Goal: Information Seeking & Learning: Learn about a topic

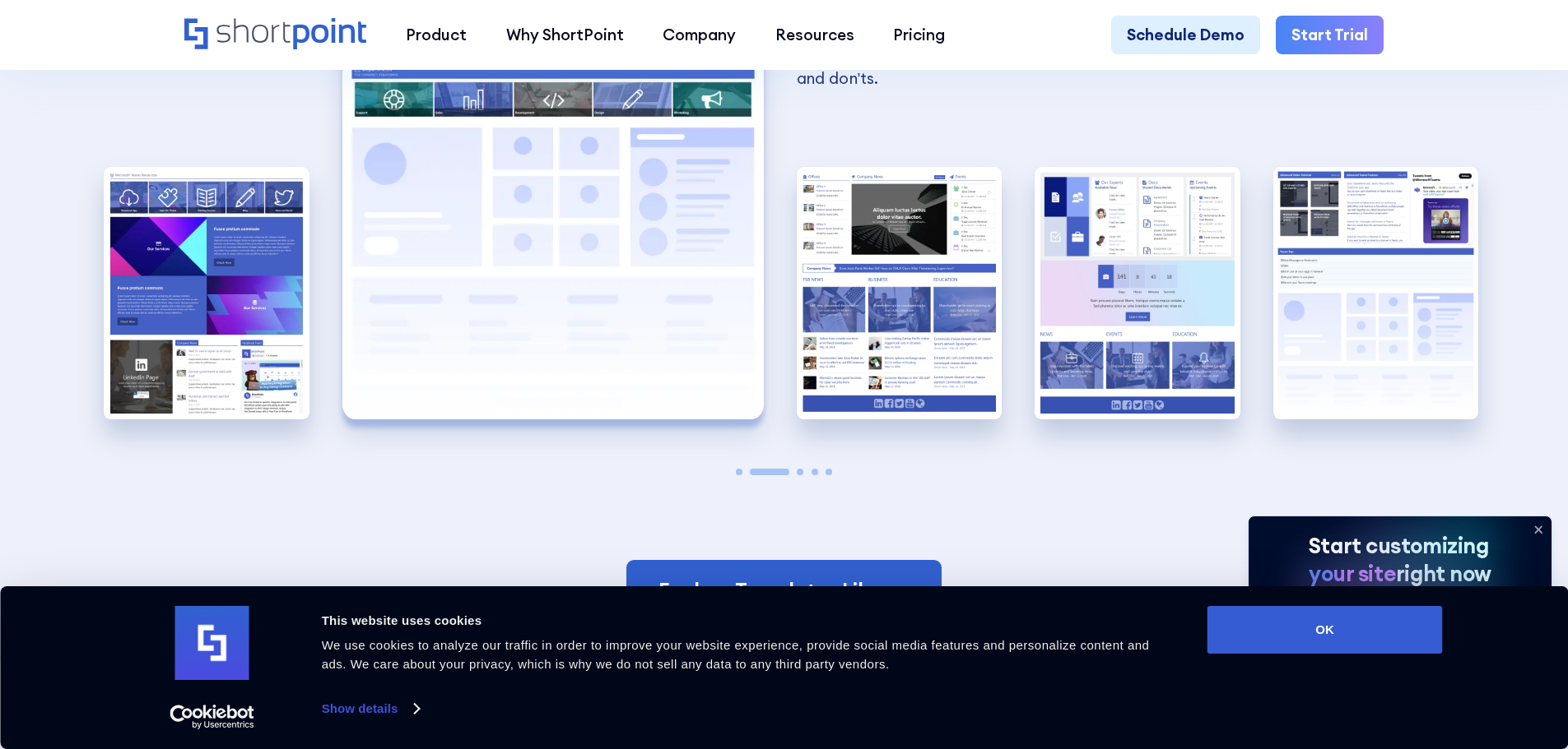
scroll to position [3701, 0]
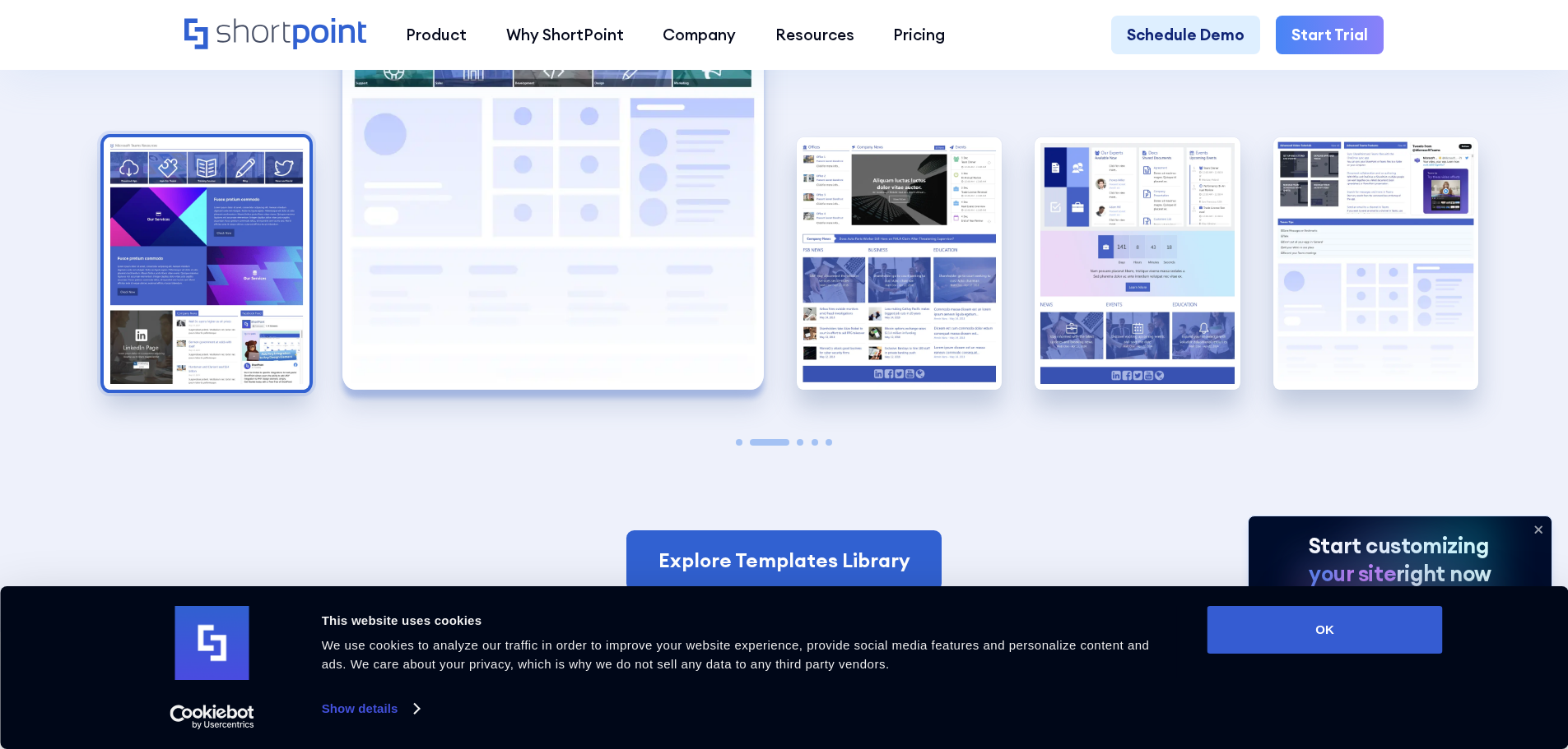
click at [256, 264] on img "1 / 5" at bounding box center [206, 263] width 206 height 253
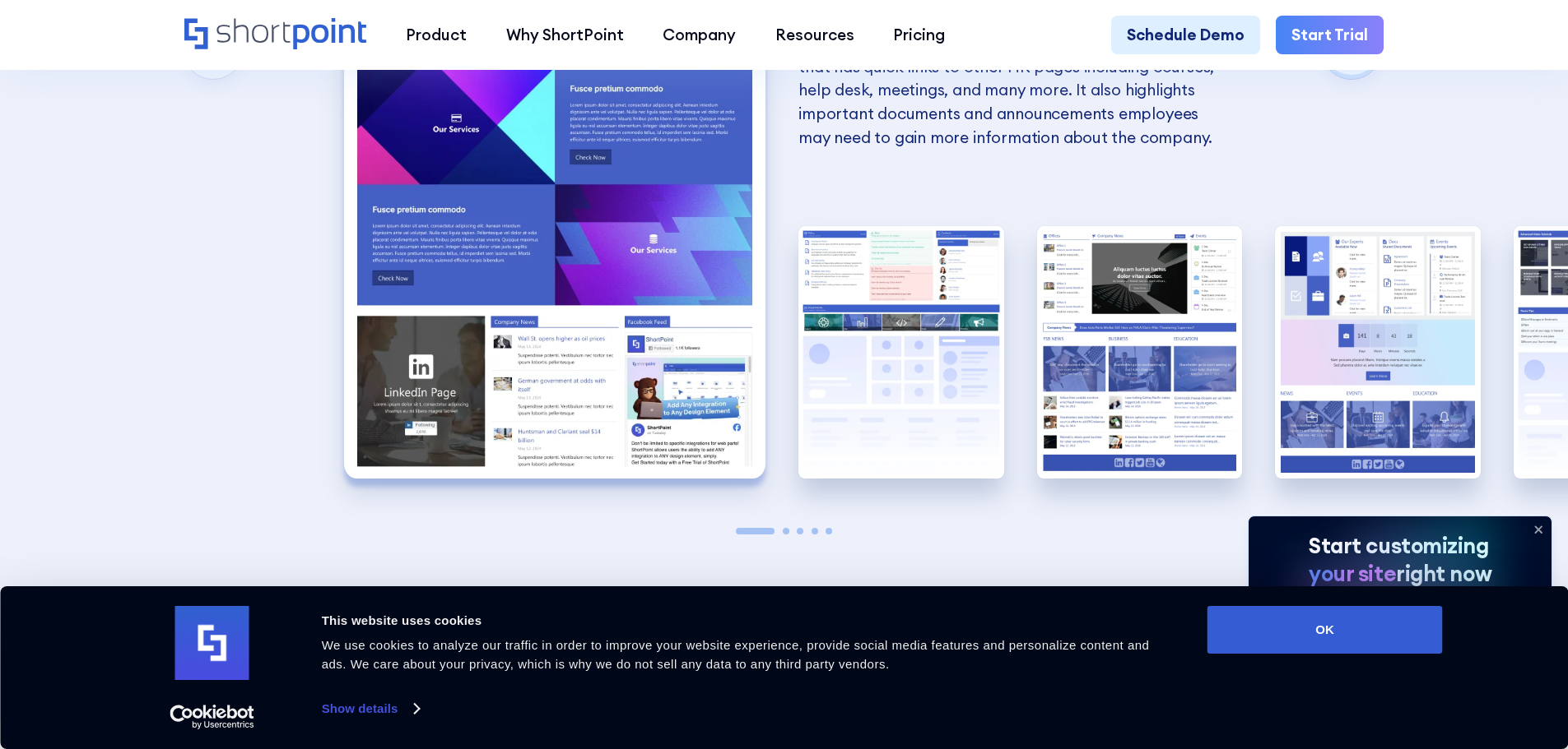
scroll to position [3619, 0]
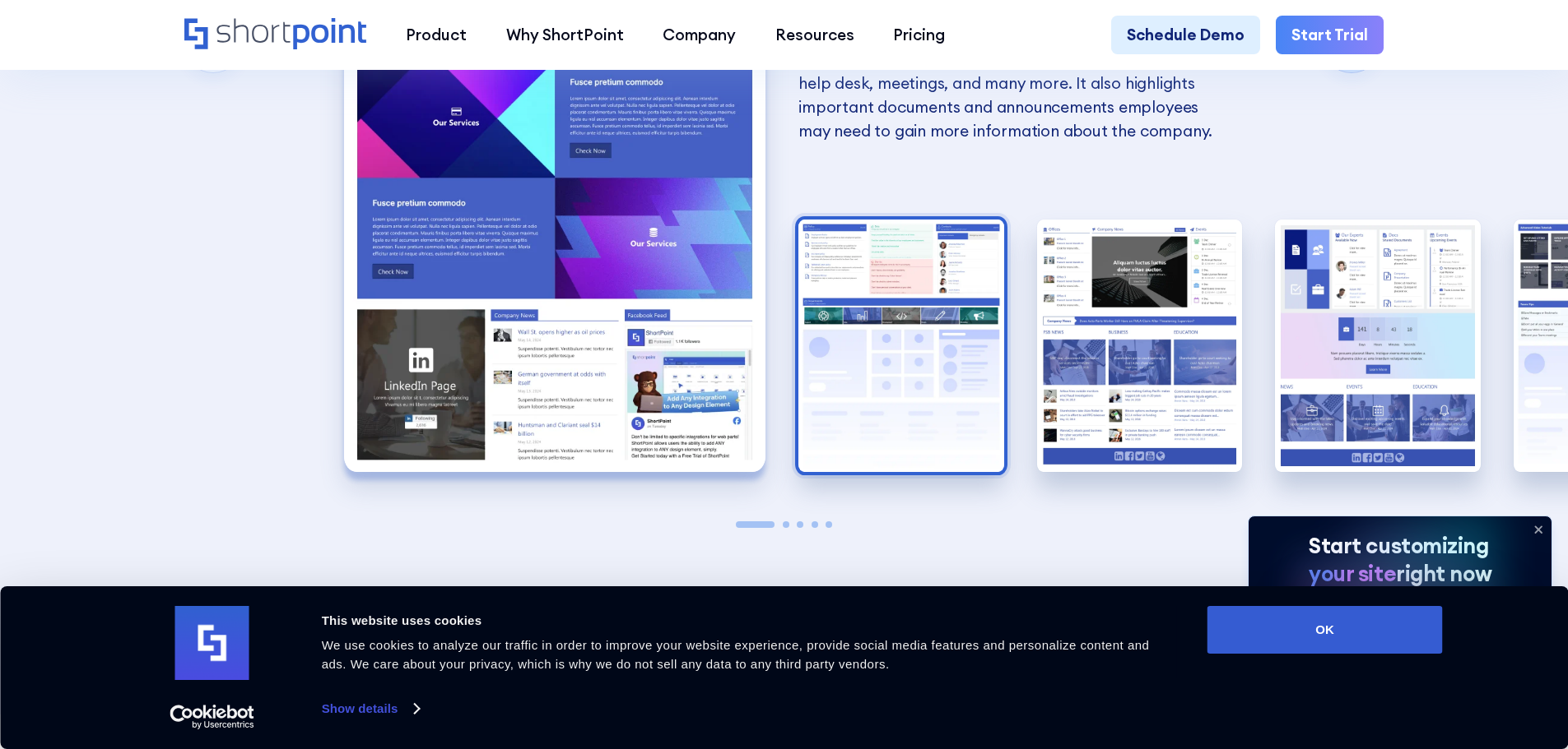
click at [962, 304] on img "2 / 5" at bounding box center [901, 345] width 206 height 253
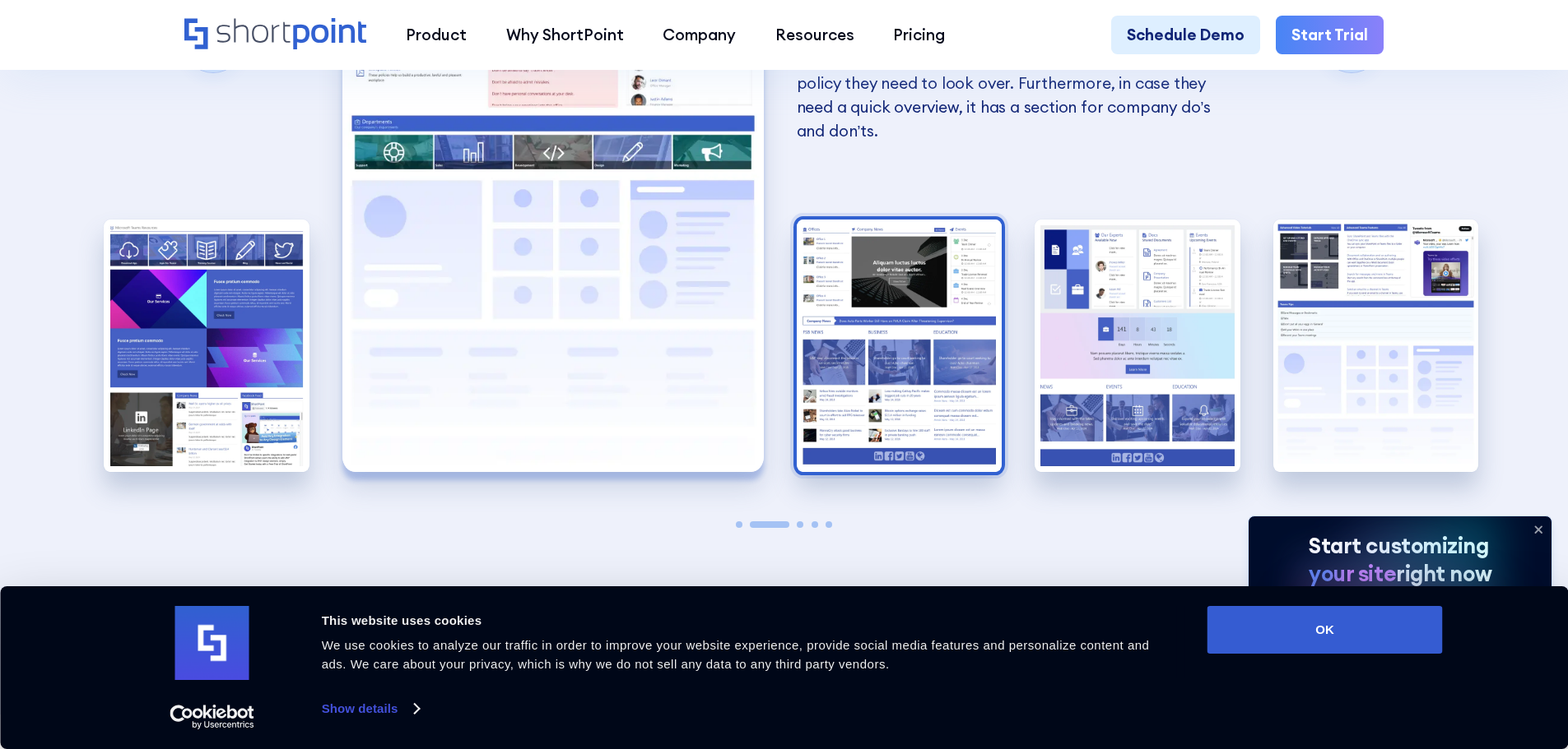
click at [982, 365] on img "3 / 5" at bounding box center [899, 345] width 206 height 253
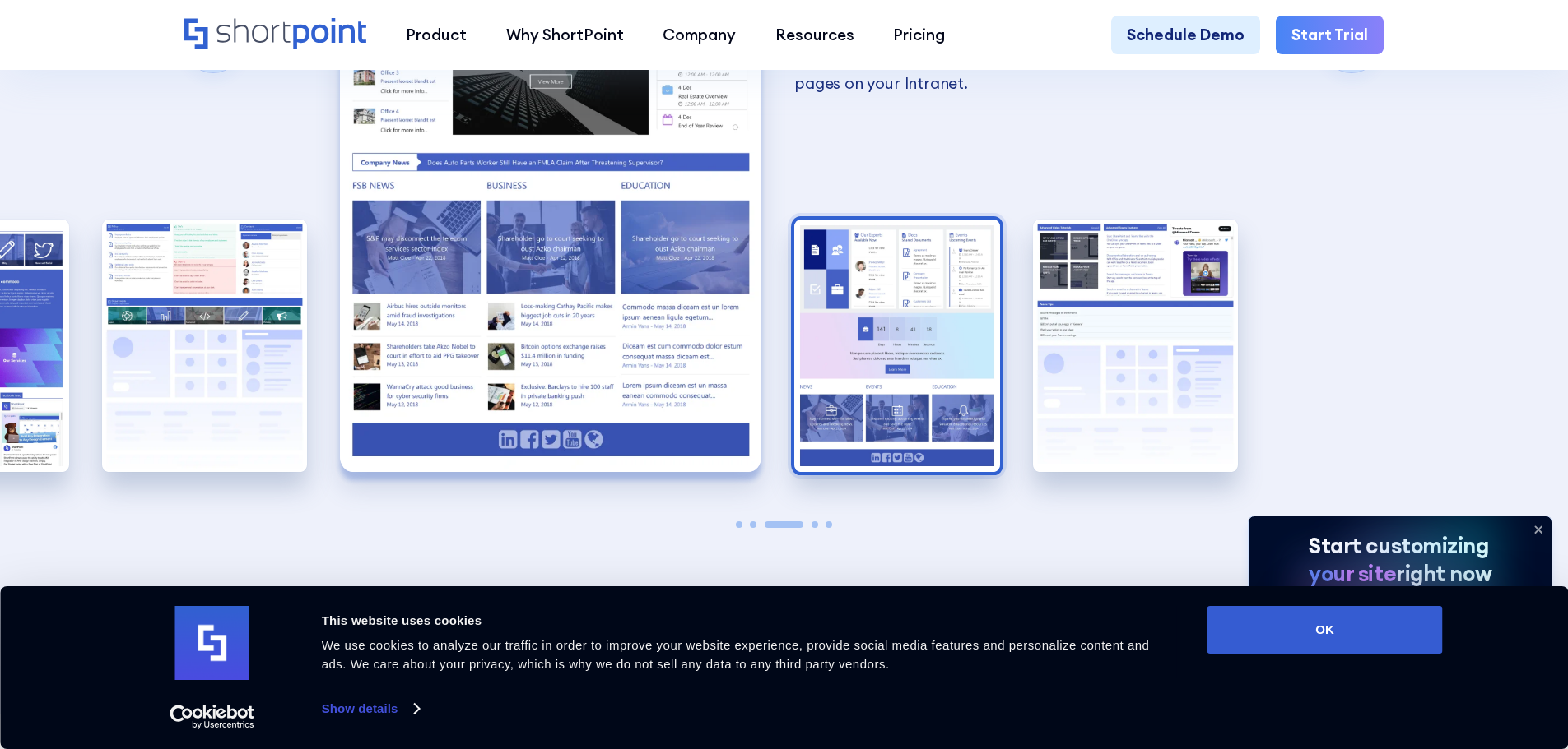
click at [872, 301] on img "4 / 5" at bounding box center [897, 345] width 206 height 253
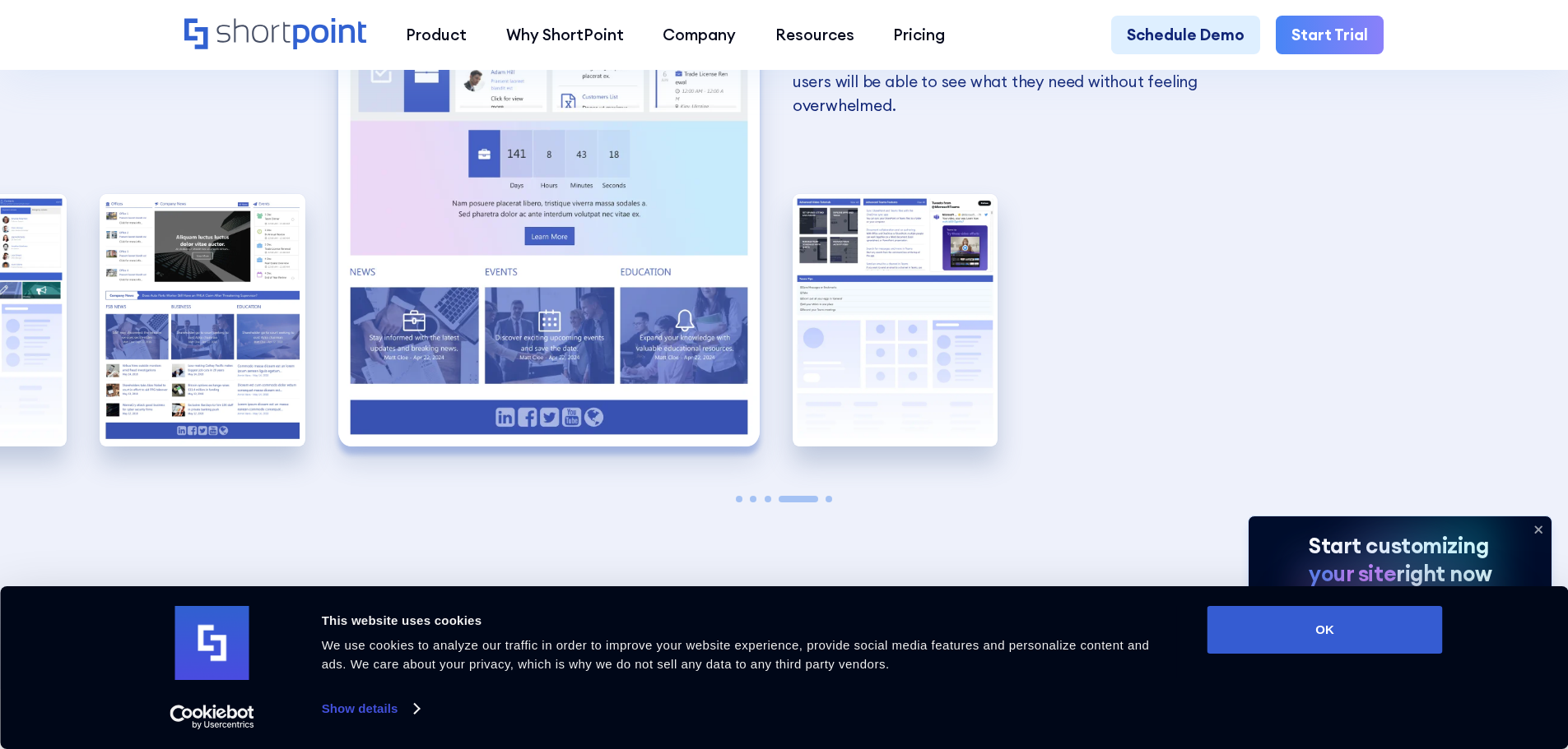
scroll to position [3701, 0]
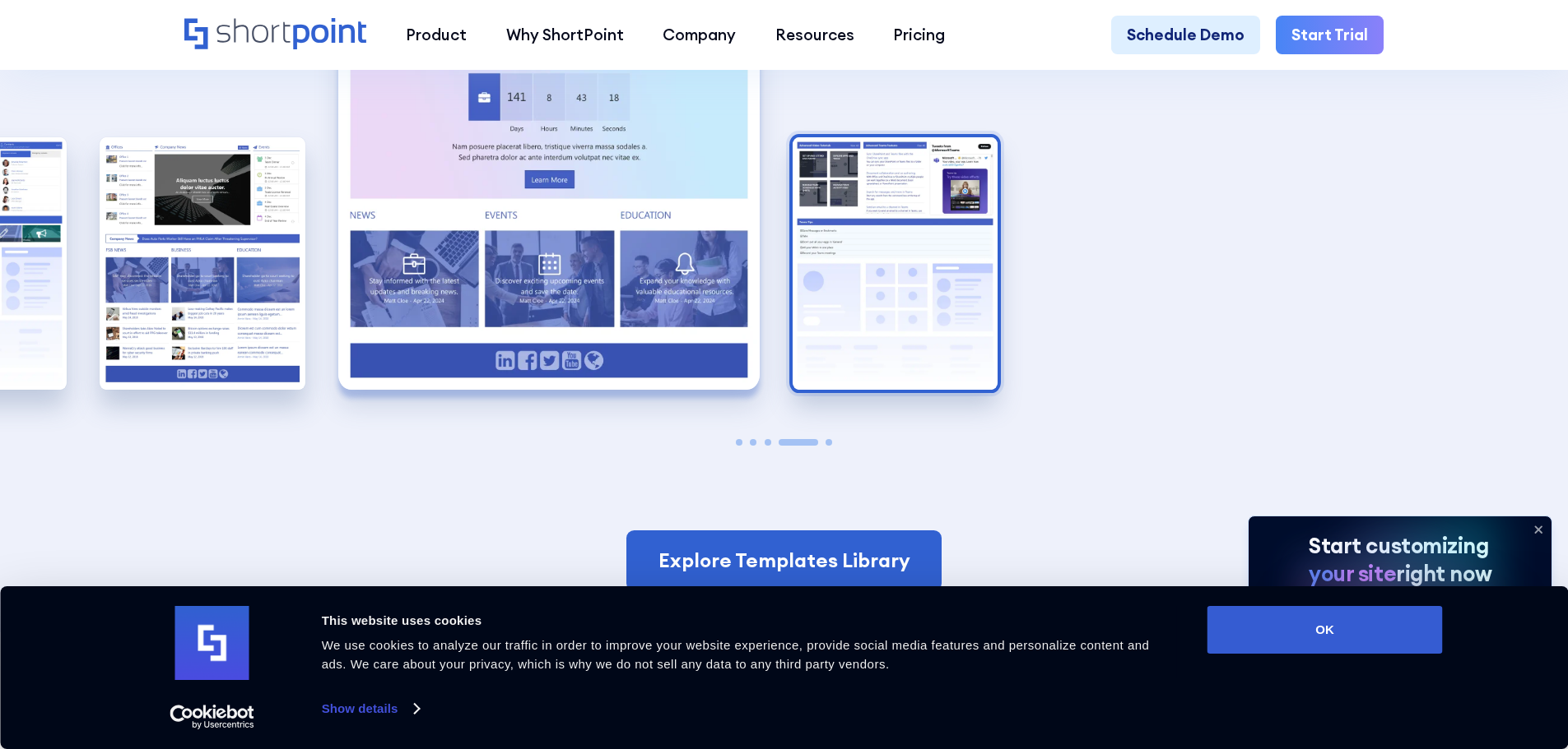
click at [887, 256] on img "5 / 5" at bounding box center [895, 263] width 206 height 253
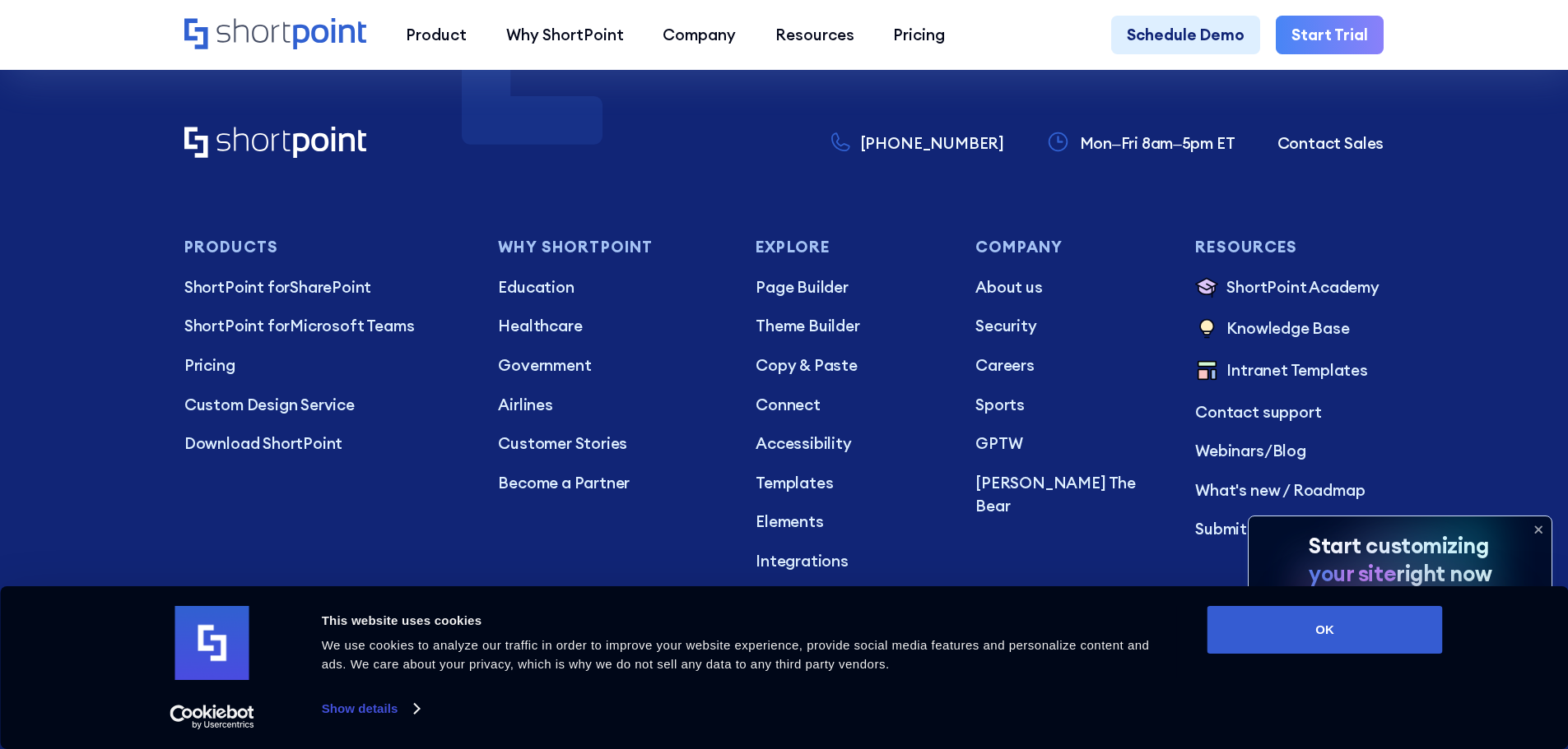
scroll to position [6871, 0]
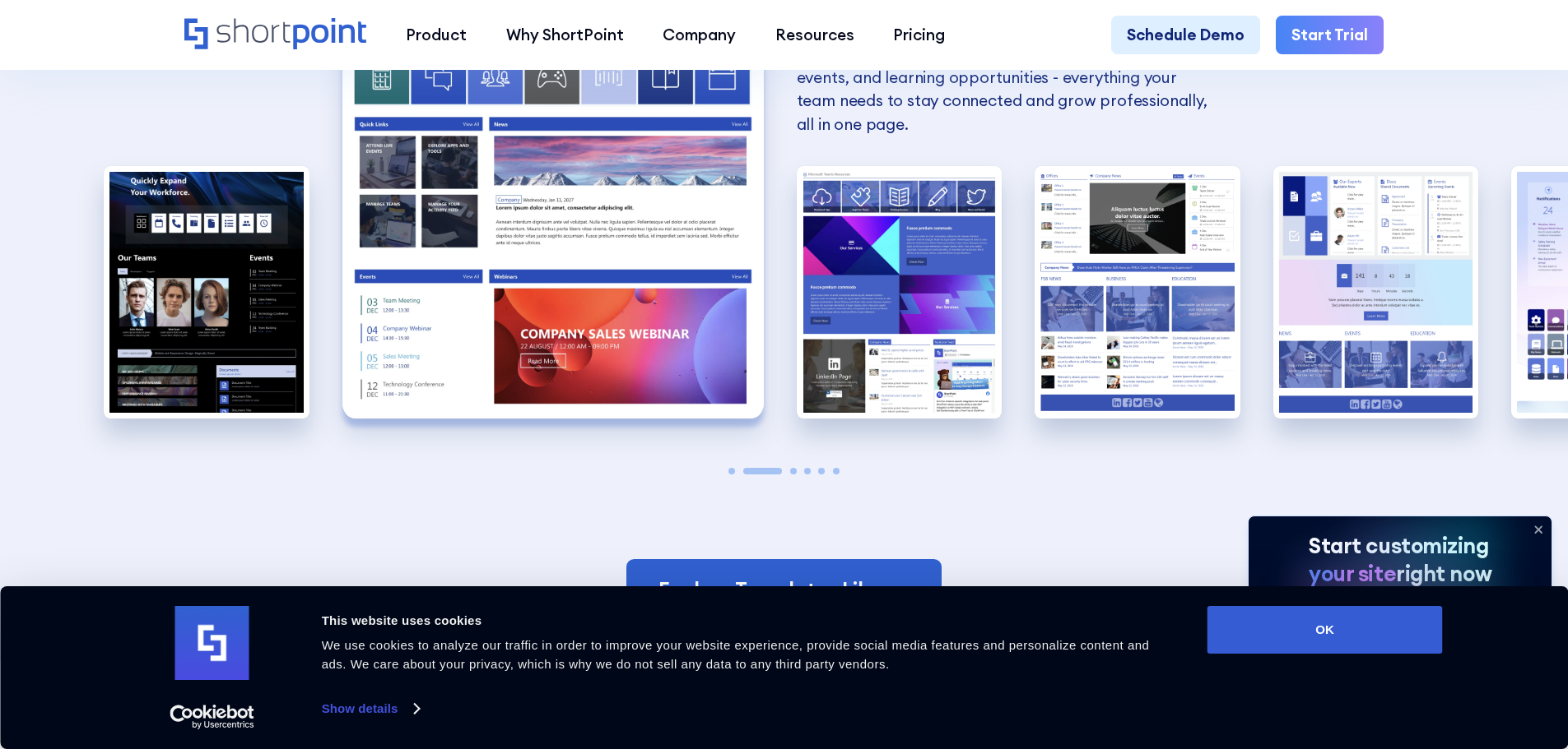
scroll to position [1809, 0]
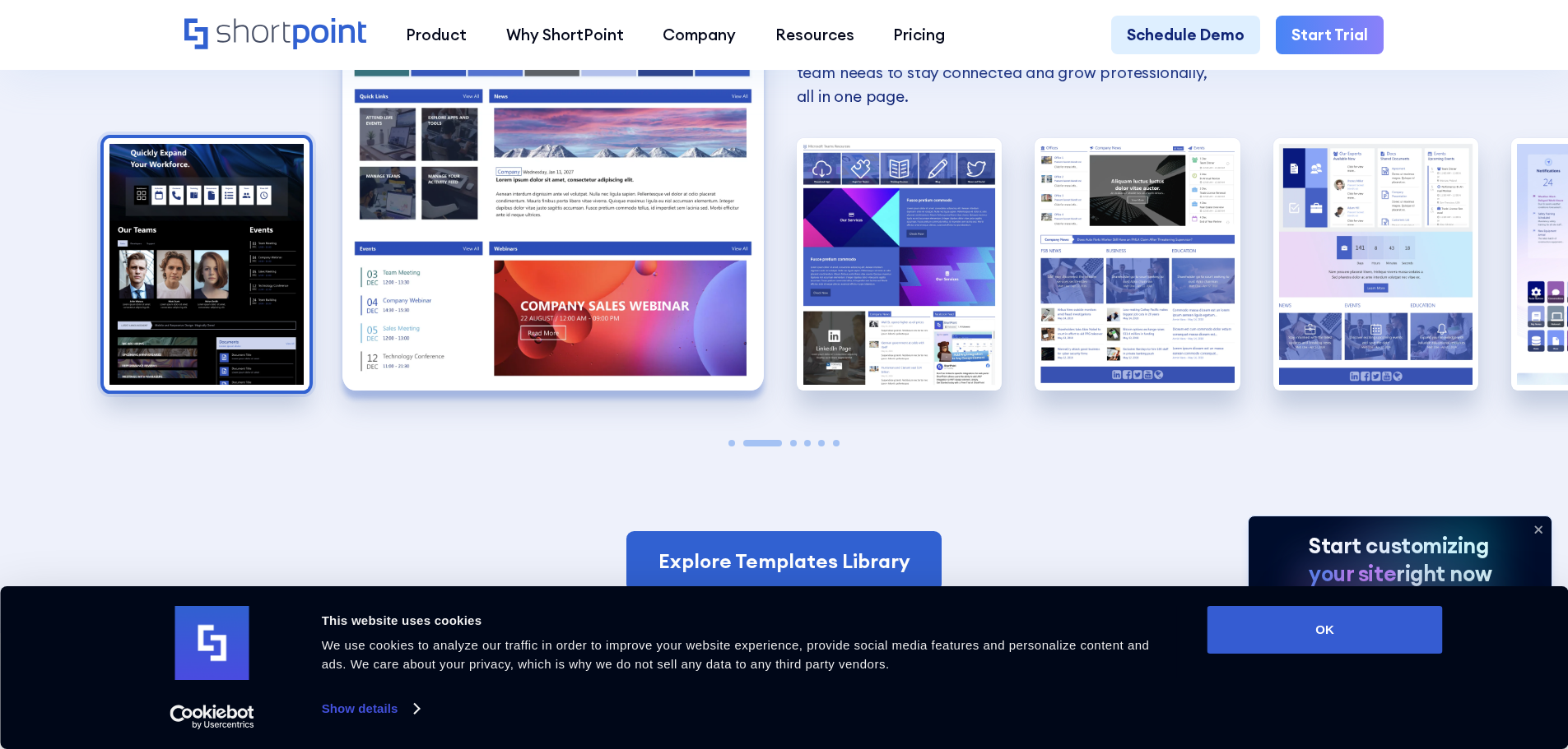
click at [291, 265] on img "1 / 6" at bounding box center [206, 264] width 206 height 253
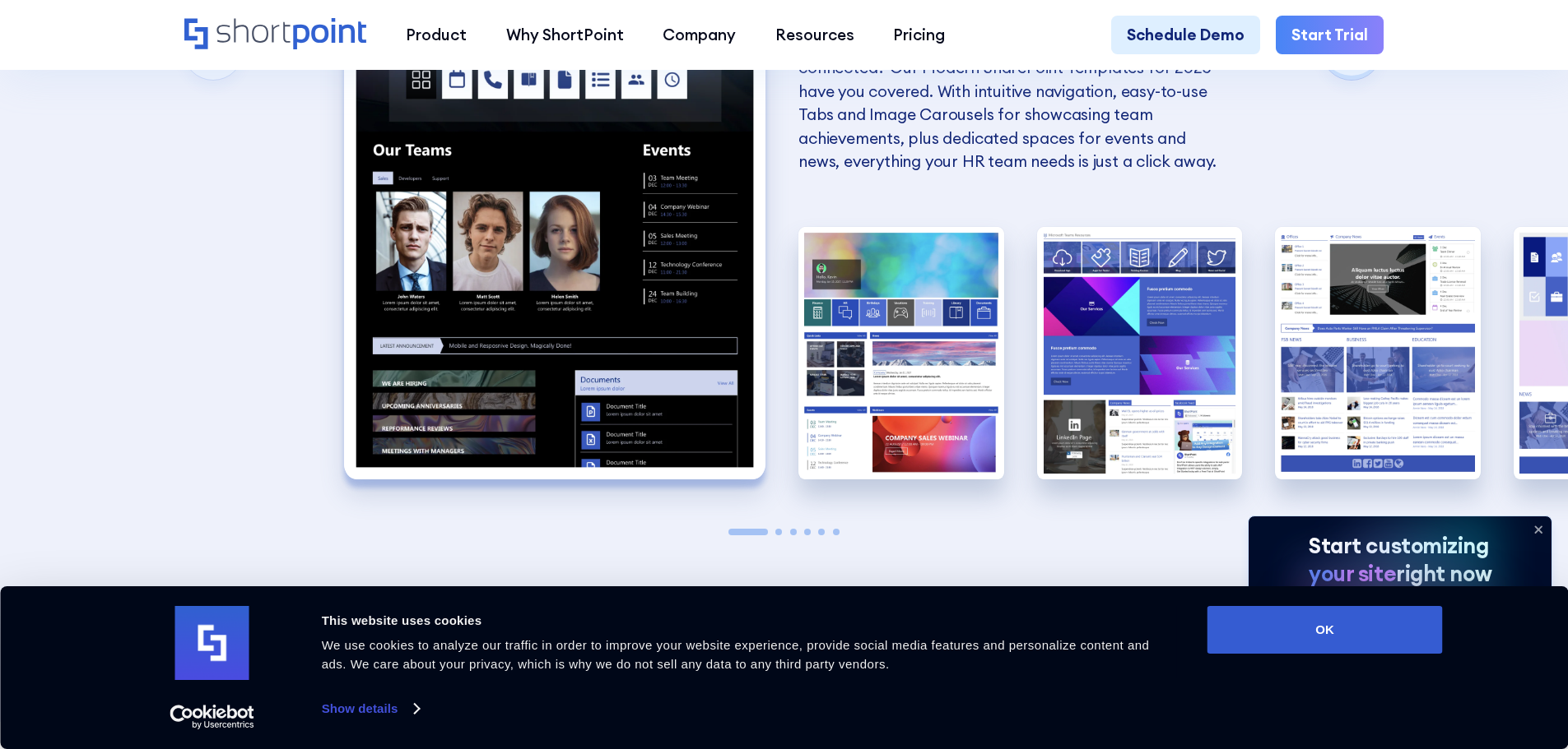
scroll to position [1727, 0]
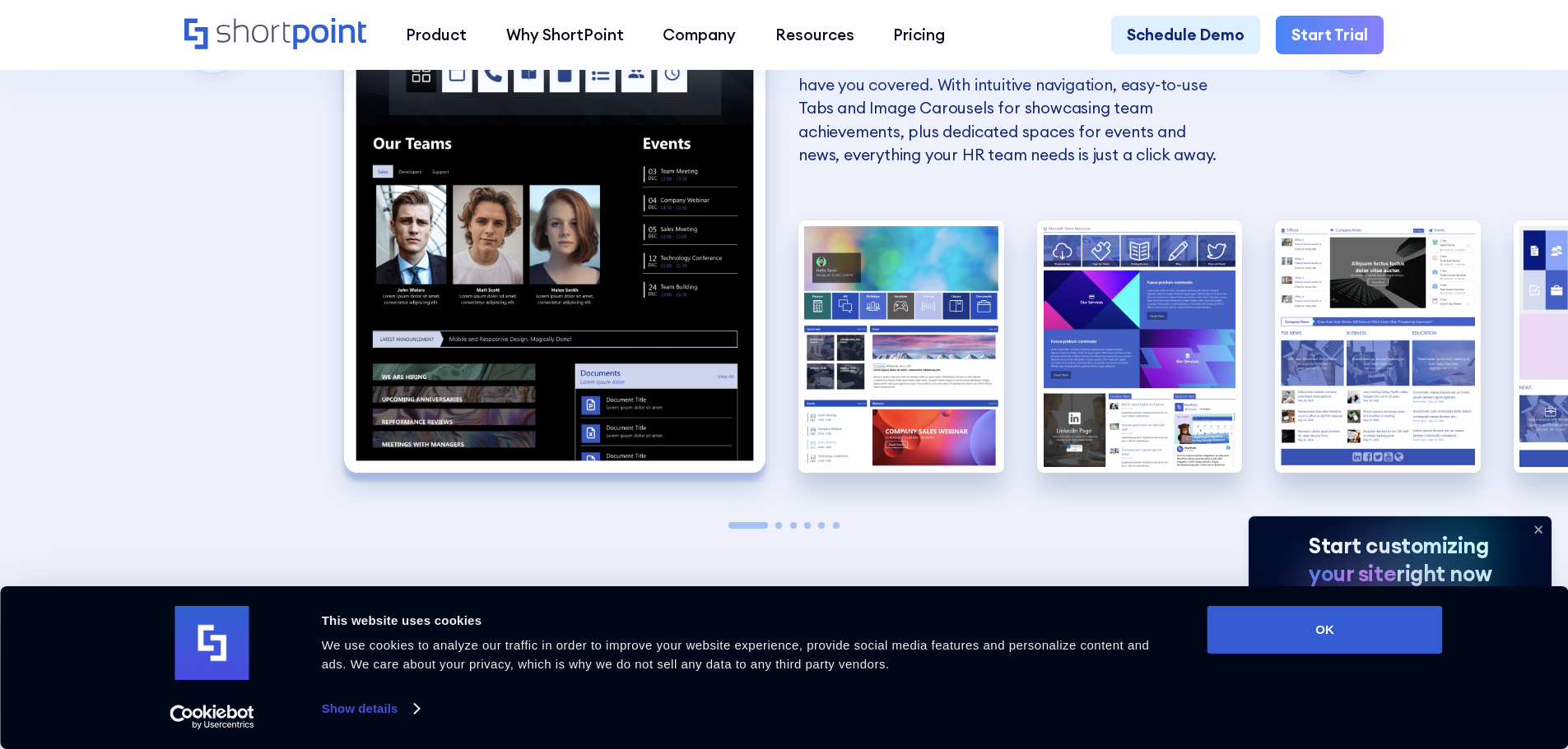
click at [825, 529] on div at bounding box center [784, 526] width 206 height 7
click at [823, 529] on span "Go to slide 5" at bounding box center [821, 526] width 7 height 7
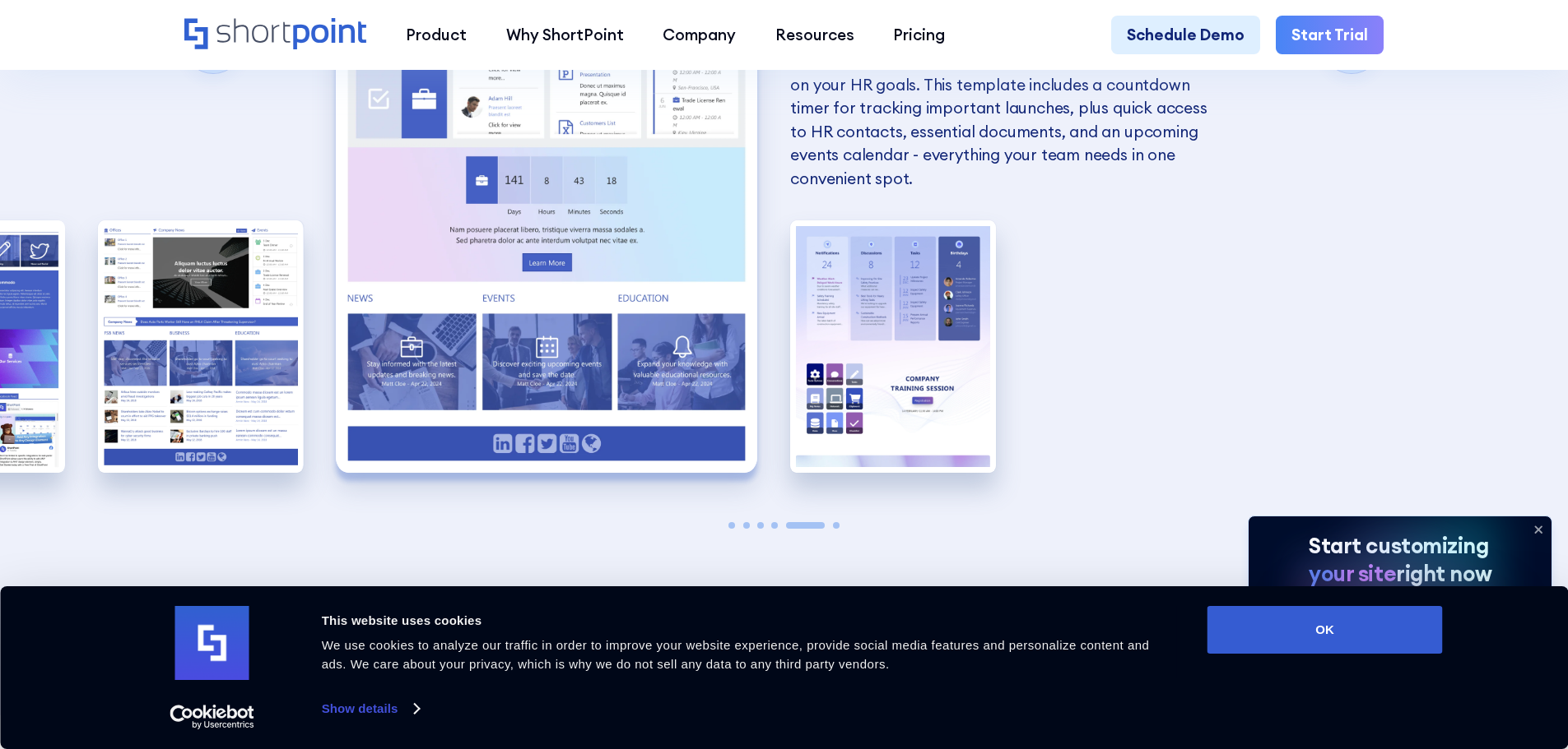
click at [838, 529] on span "Go to slide 6" at bounding box center [836, 526] width 7 height 7
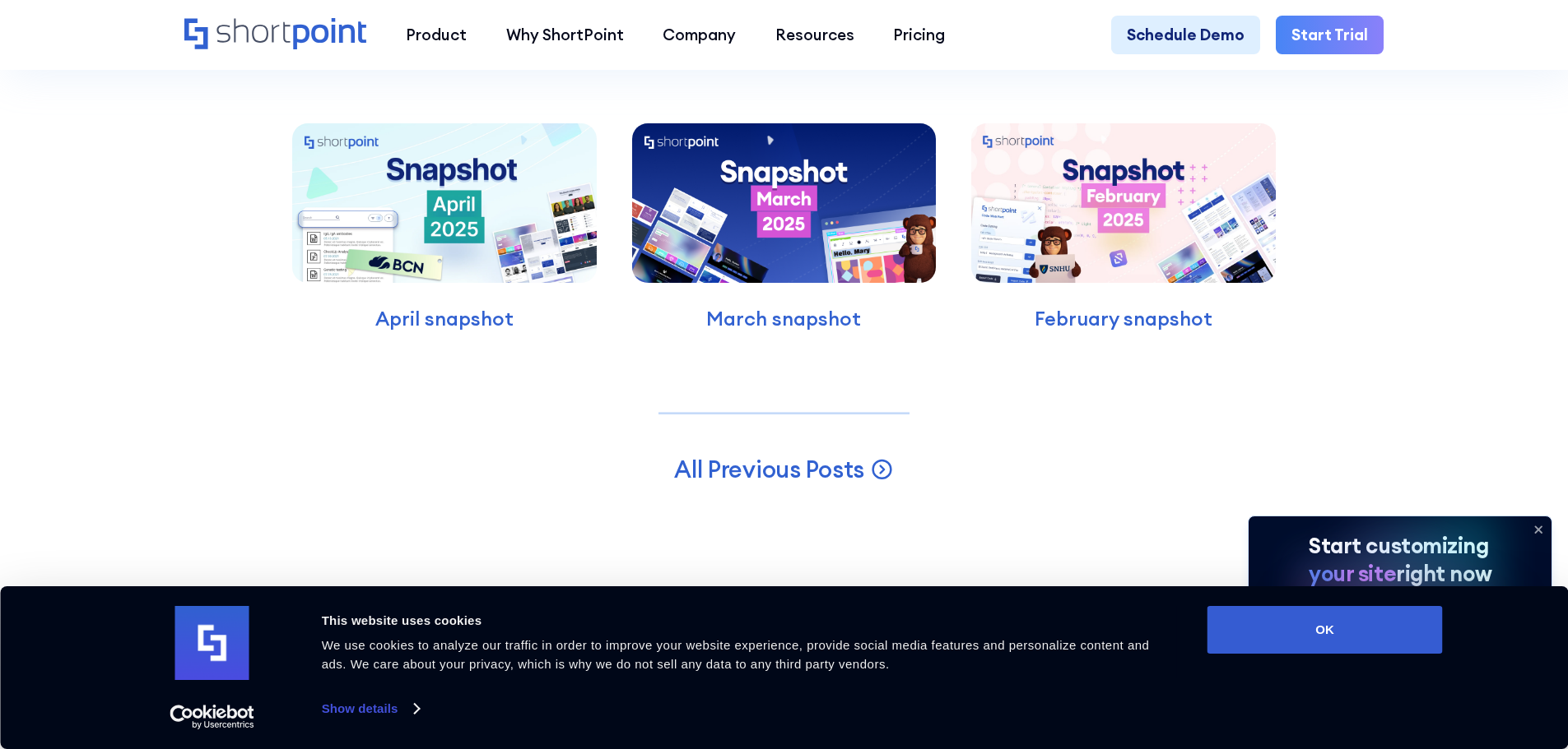
scroll to position [6910, 0]
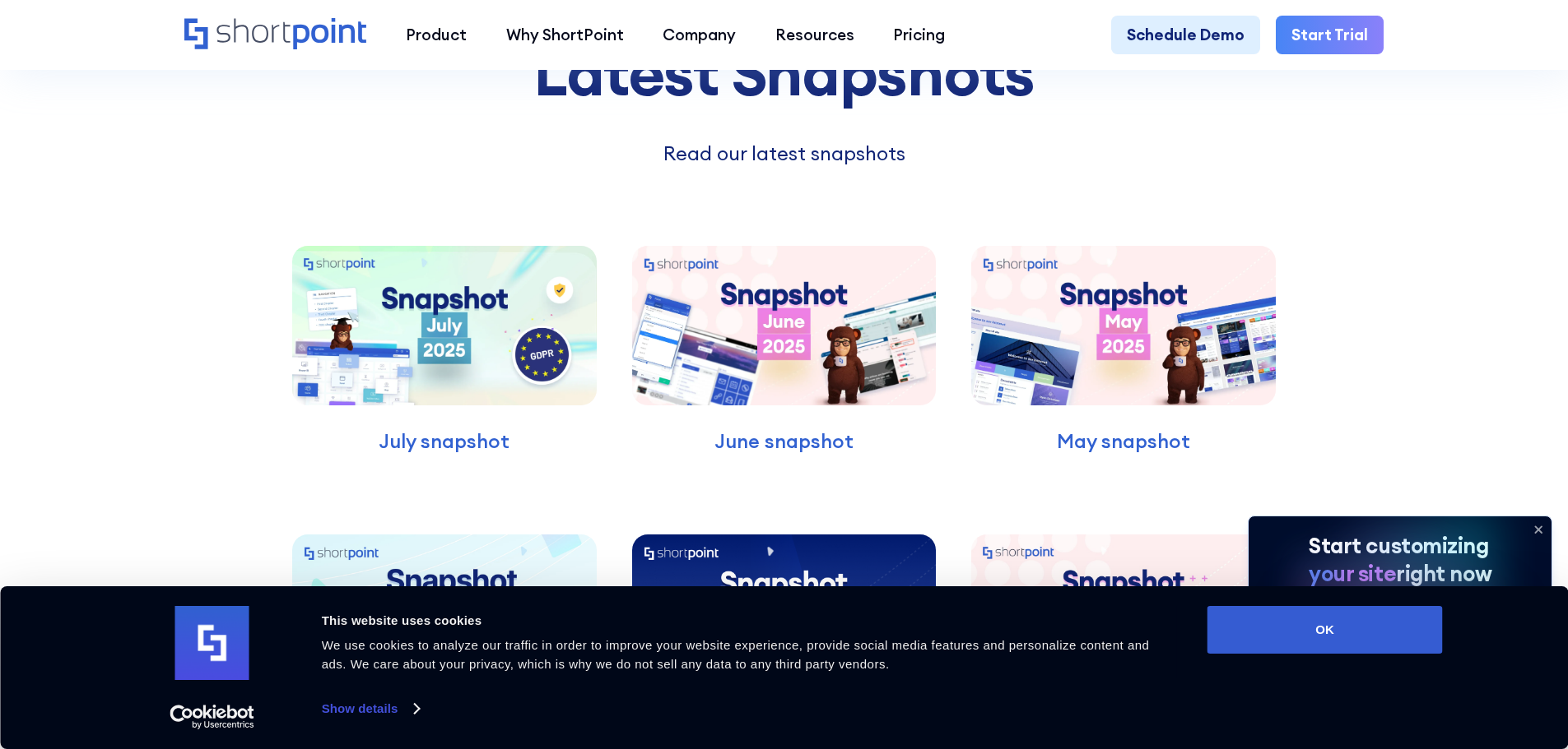
click at [1424, 166] on div "Latest Snapshots Read our latest snapshots July snapshot June snapshot May snap…" at bounding box center [784, 500] width 1568 height 1104
